Goal: Information Seeking & Learning: Learn about a topic

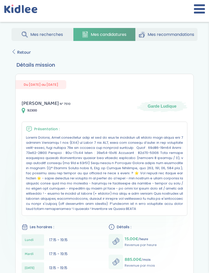
click at [20, 56] on span "Retour" at bounding box center [24, 52] width 14 height 7
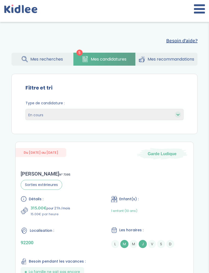
click at [29, 58] on link "Mes recherches" at bounding box center [42, 59] width 62 height 13
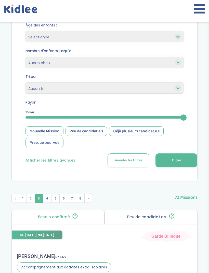
scroll to position [134, 0]
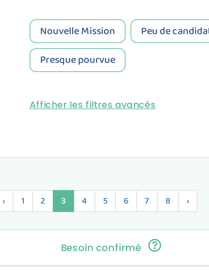
click at [19, 192] on span "1" at bounding box center [23, 196] width 8 height 9
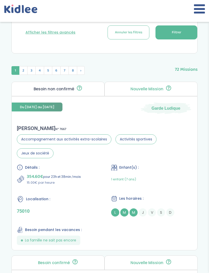
scroll to position [262, 0]
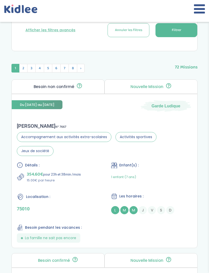
click at [176, 37] on button "Filtrer" at bounding box center [176, 30] width 42 height 14
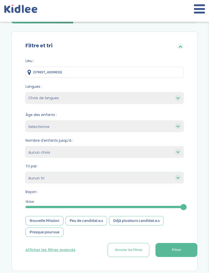
scroll to position [0, 0]
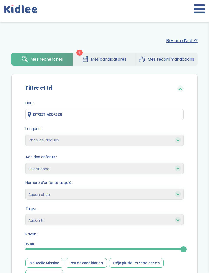
click at [93, 61] on span "Mes candidatures" at bounding box center [109, 59] width 36 height 6
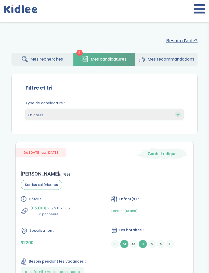
click at [38, 114] on select "En cours Validées Non retenues Annulées Backup" at bounding box center [104, 114] width 158 height 11
select select "backup"
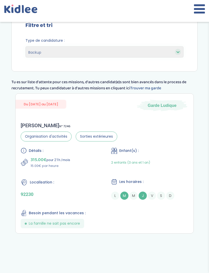
scroll to position [80, 0]
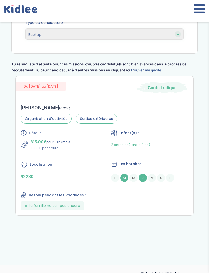
click at [58, 183] on div "Détails : 315.00€ pour 21h /mois 15.00€ par heure Enfant(s) : 2 enfants (3 ans …" at bounding box center [105, 170] width 168 height 81
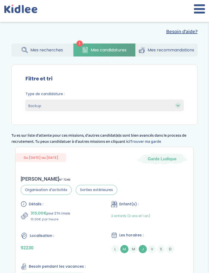
scroll to position [0, 0]
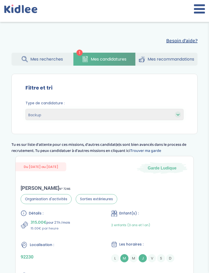
click at [36, 117] on select "En cours Validées Non retenues Annulées Backup" at bounding box center [104, 114] width 158 height 11
select select "canceled"
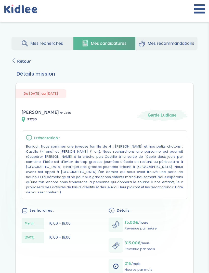
click at [20, 64] on span "Retour" at bounding box center [24, 61] width 14 height 7
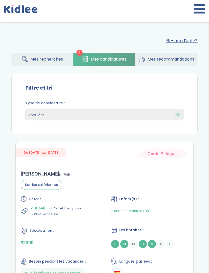
click at [46, 109] on select "En cours Validées Non retenues Annulées Backup" at bounding box center [104, 114] width 158 height 11
select select "declined"
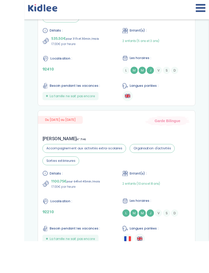
scroll to position [199, 0]
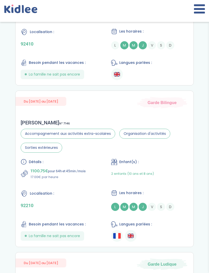
click at [85, 200] on div "Localisation : 92210" at bounding box center [59, 200] width 77 height 21
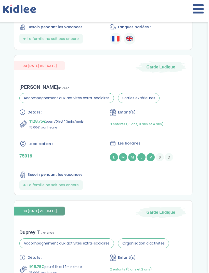
scroll to position [393, 0]
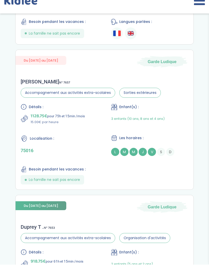
click at [100, 168] on div "Détails : 1128.75€ pour 75h et 15min /mois 15.00€ par heure Enfant(s) : 3 enfan…" at bounding box center [105, 152] width 168 height 81
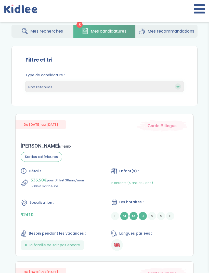
scroll to position [0, 0]
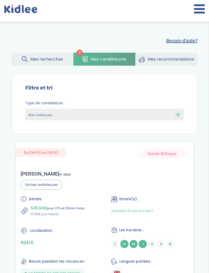
click at [58, 65] on link "Mes recherches" at bounding box center [42, 59] width 62 height 13
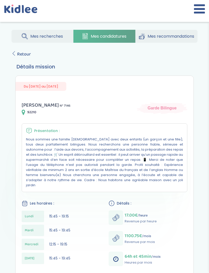
scroll to position [8, 0]
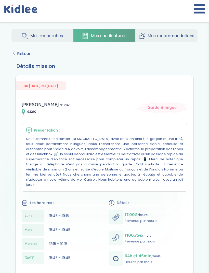
click at [33, 52] on div "Mes recherches Mes candidatures Mes recommandations Retour Détails mission Du […" at bounding box center [104, 267] width 201 height 485
click at [18, 62] on div "Mes recherches Mes candidatures Mes recommandations Retour Détails mission Du […" at bounding box center [104, 267] width 201 height 485
click at [17, 50] on span "Retour" at bounding box center [24, 53] width 14 height 7
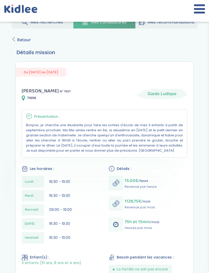
scroll to position [20, 0]
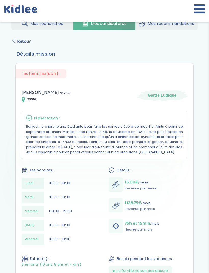
click at [18, 33] on div "Mes recherches Mes candidatures Mes recommandations Retour Détails mission Du 0…" at bounding box center [104, 215] width 201 height 404
click at [13, 44] on link "Retour" at bounding box center [20, 41] width 19 height 7
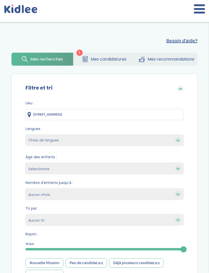
click at [25, 59] on icon at bounding box center [25, 59] width 6 height 6
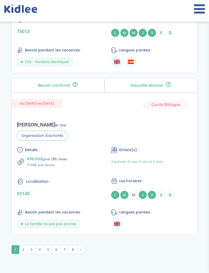
scroll to position [1804, 0]
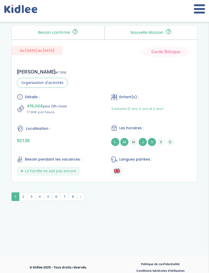
click at [32, 201] on span "3" at bounding box center [31, 196] width 8 height 9
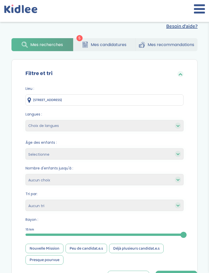
scroll to position [0, 0]
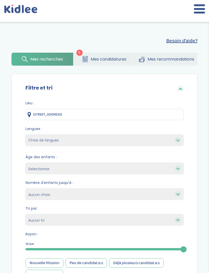
click at [88, 57] on link "Mes candidatures" at bounding box center [104, 59] width 62 height 13
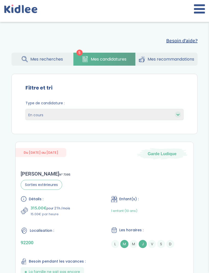
click at [35, 65] on link "Mes recherches" at bounding box center [42, 59] width 62 height 13
click at [35, 49] on div "Besoin d'aide? 5 Mes recherches Mes candidatures Mes recommandations Besoin d'a…" at bounding box center [104, 89] width 201 height 113
